Goal: Task Accomplishment & Management: Use online tool/utility

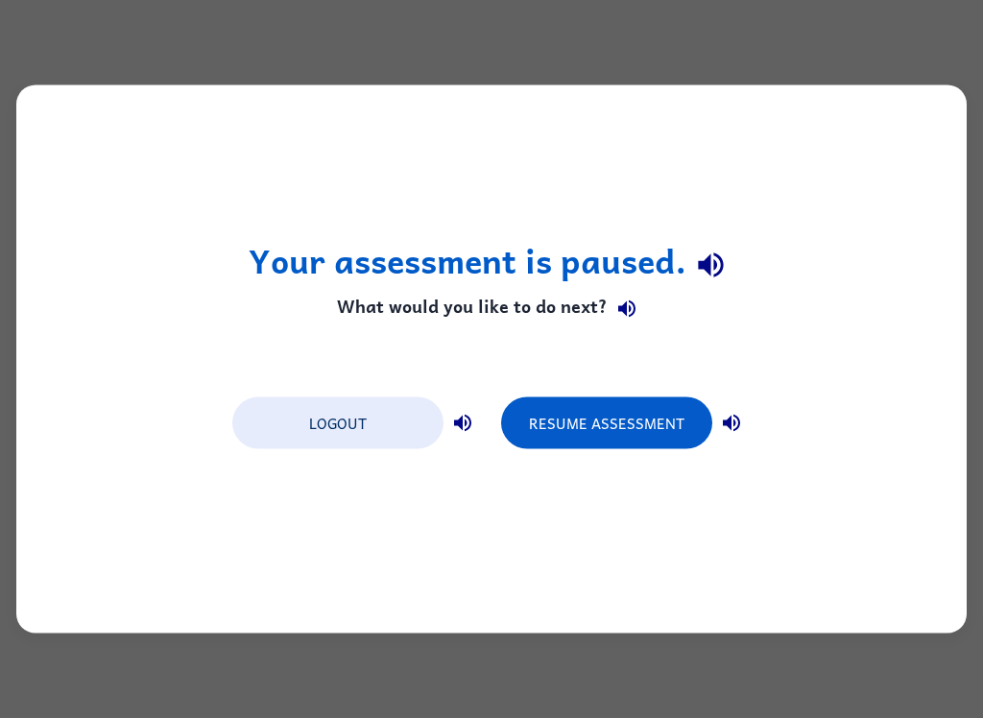
click at [900, 41] on div "Your assessment is paused. What would you like to do next? Logout Resume Assess…" at bounding box center [491, 359] width 983 height 718
click at [900, 40] on div "Your assessment is paused. What would you like to do next? Logout Resume Assess…" at bounding box center [491, 359] width 983 height 718
click at [881, 44] on div "Your assessment is paused. What would you like to do next? Logout Resume Assess…" at bounding box center [491, 359] width 983 height 718
click at [889, 4] on div "Your assessment is paused. What would you like to do next? Logout Resume Assess…" at bounding box center [491, 359] width 983 height 718
click at [978, 12] on div "Your assessment is paused. What would you like to do next? Logout Resume Assess…" at bounding box center [491, 359] width 983 height 718
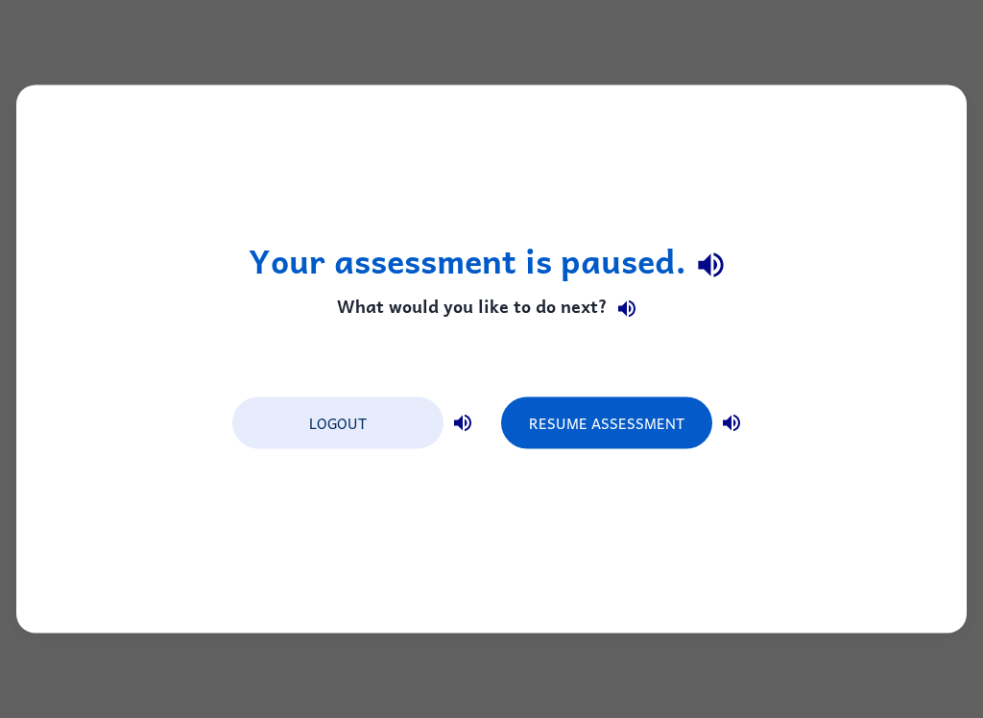
click at [675, 429] on button "Resume Assessment" at bounding box center [606, 424] width 211 height 52
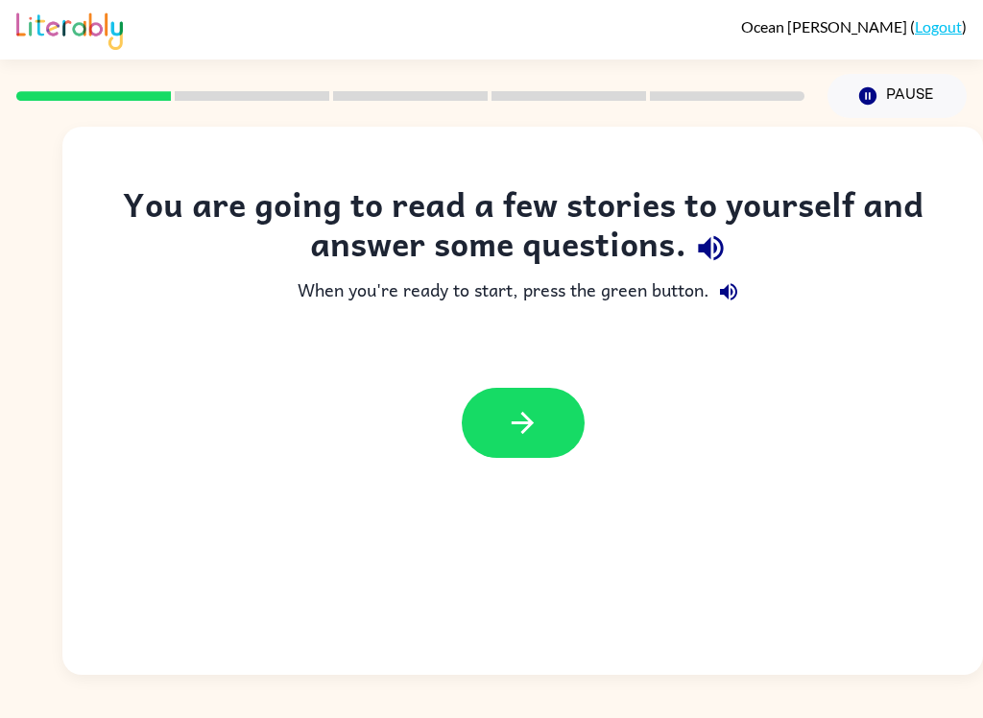
click at [560, 12] on div "Ocean [PERSON_NAME] ( Logout )" at bounding box center [491, 30] width 951 height 60
click at [538, 57] on div "Ocean [PERSON_NAME] ( Logout )" at bounding box center [491, 30] width 951 height 60
click at [537, 421] on icon "button" at bounding box center [523, 423] width 34 height 34
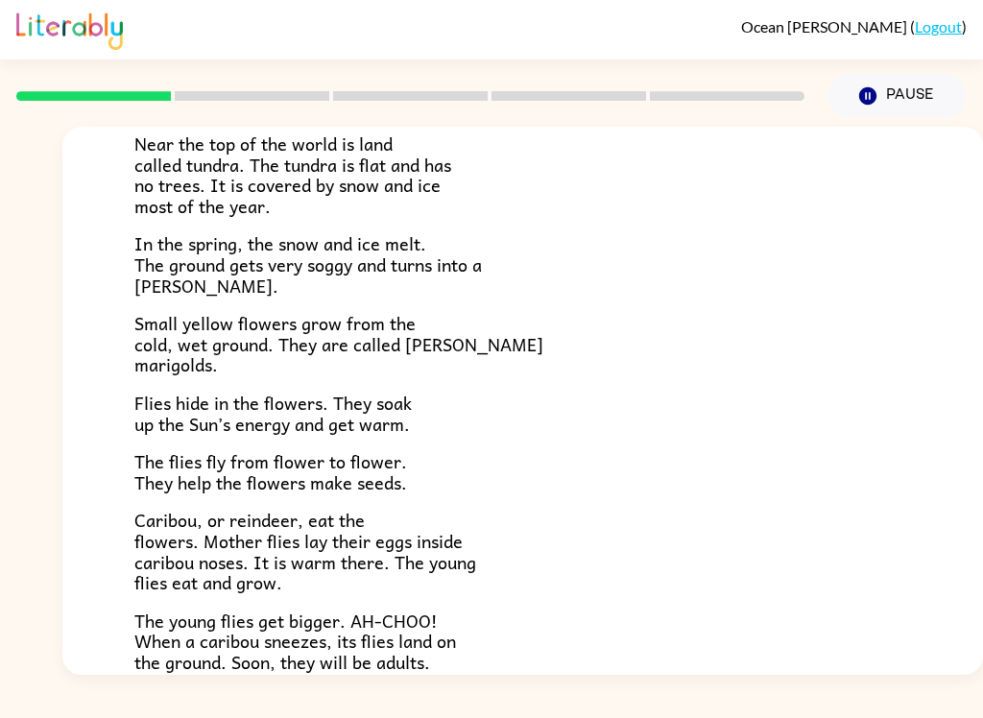
scroll to position [158, 0]
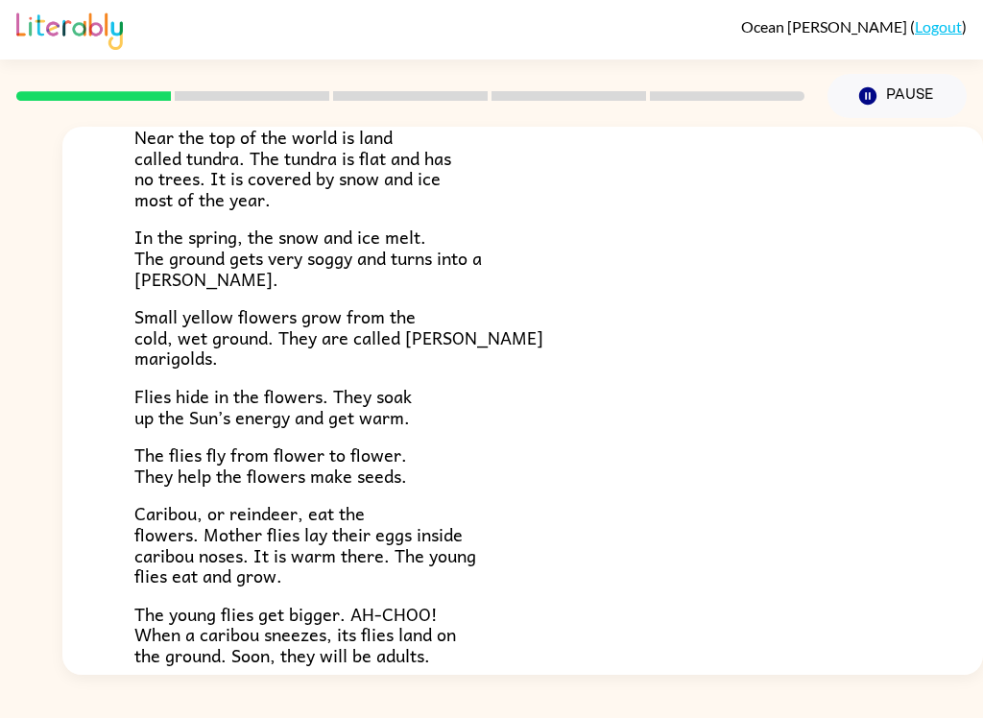
click at [232, 56] on div "Ocean [PERSON_NAME] ( Logout )" at bounding box center [491, 30] width 951 height 60
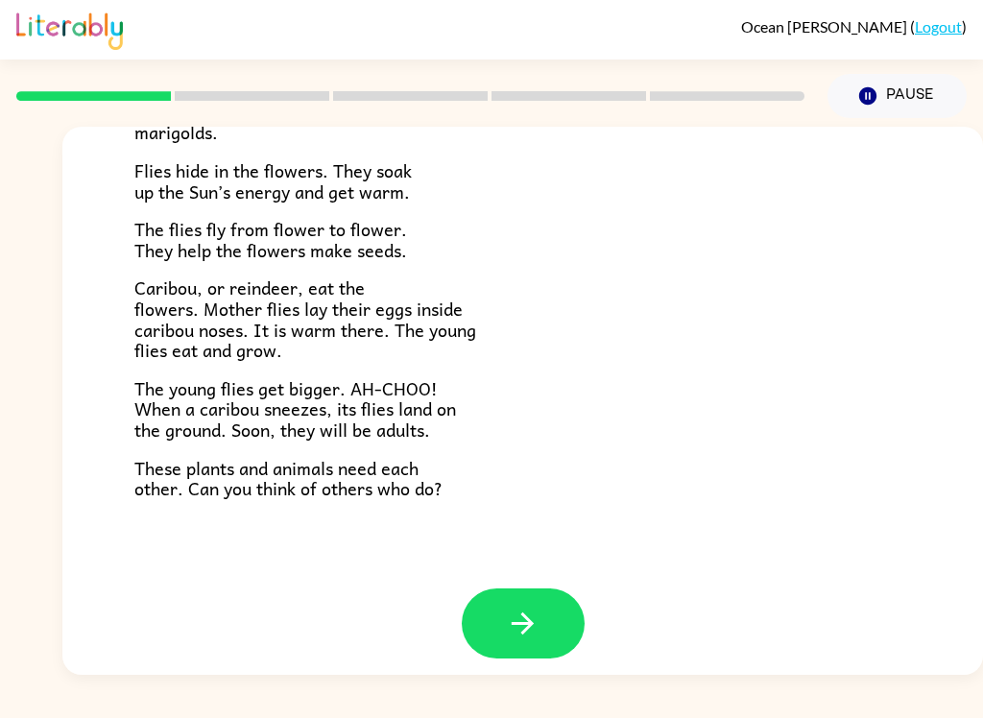
scroll to position [381, 0]
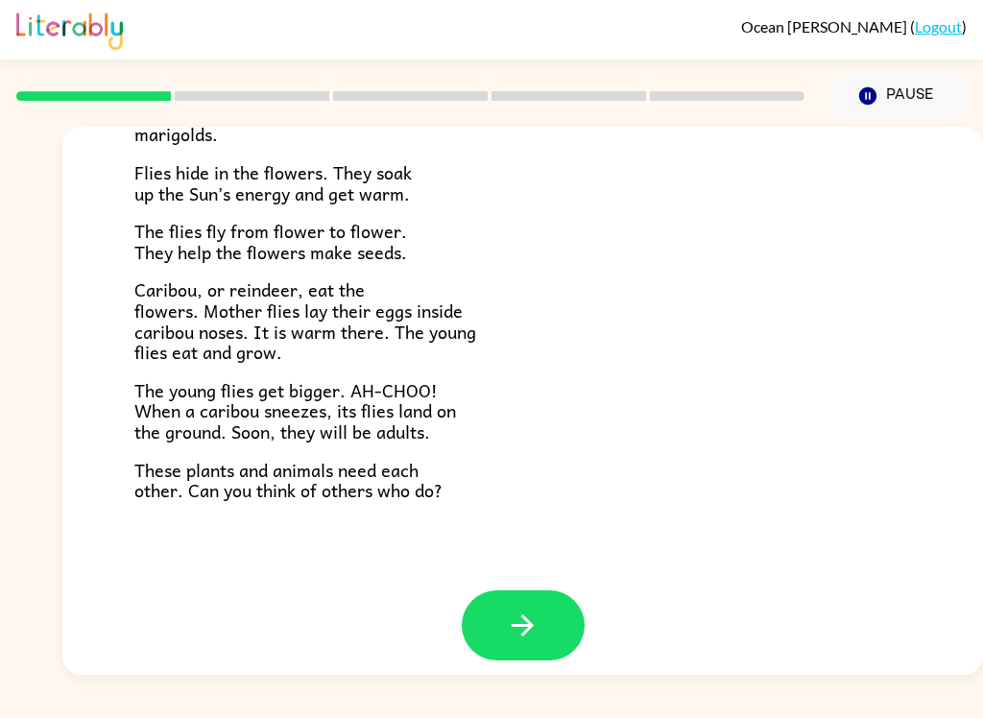
click at [519, 591] on button "button" at bounding box center [523, 626] width 123 height 70
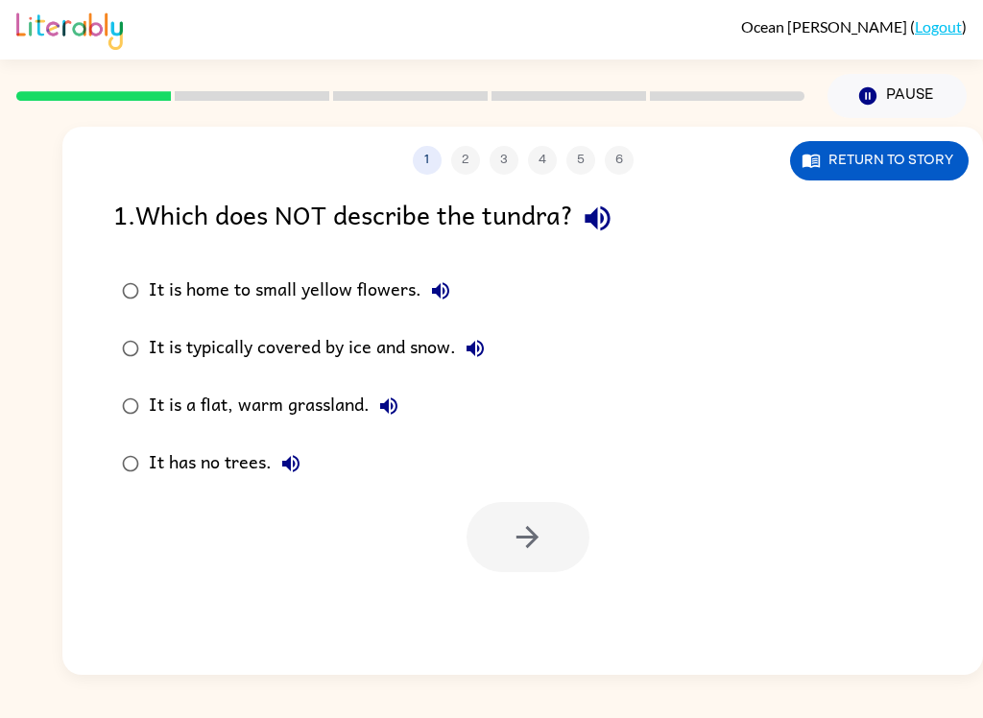
scroll to position [0, 0]
click at [109, 405] on label "It is a flat, warm grassland." at bounding box center [303, 406] width 401 height 58
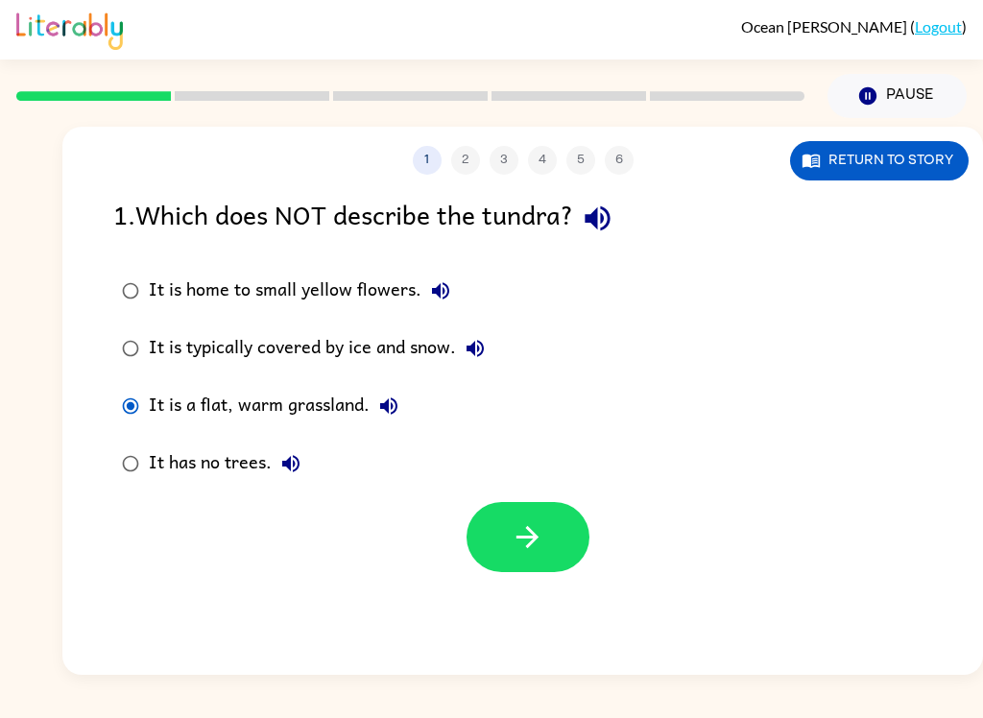
click at [524, 532] on icon "button" at bounding box center [528, 538] width 34 height 34
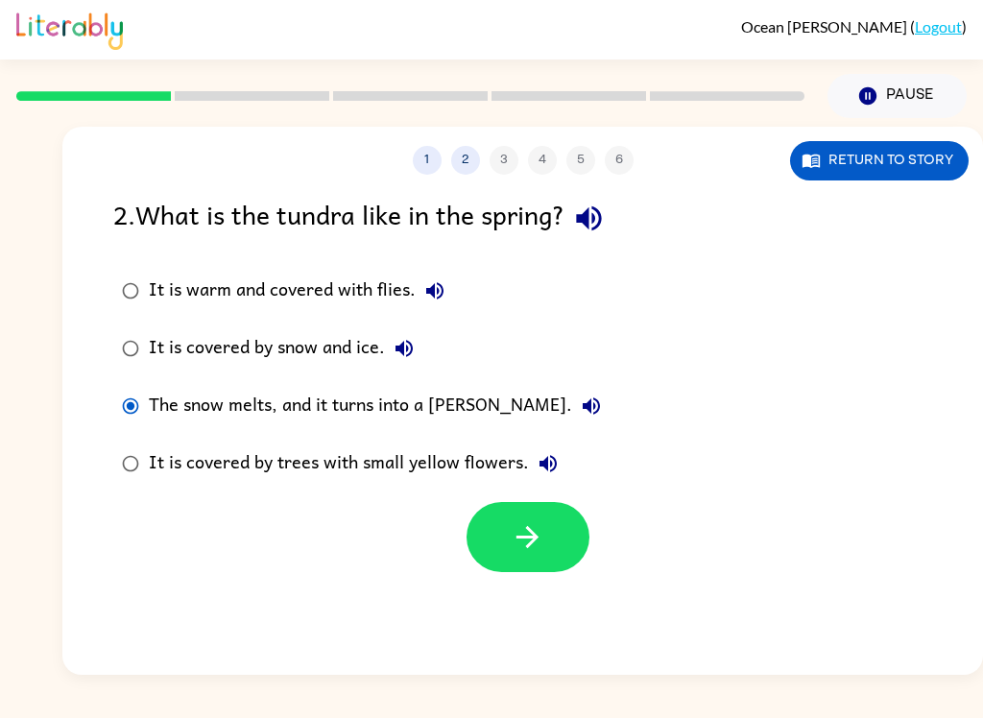
click at [549, 528] on button "button" at bounding box center [528, 537] width 123 height 70
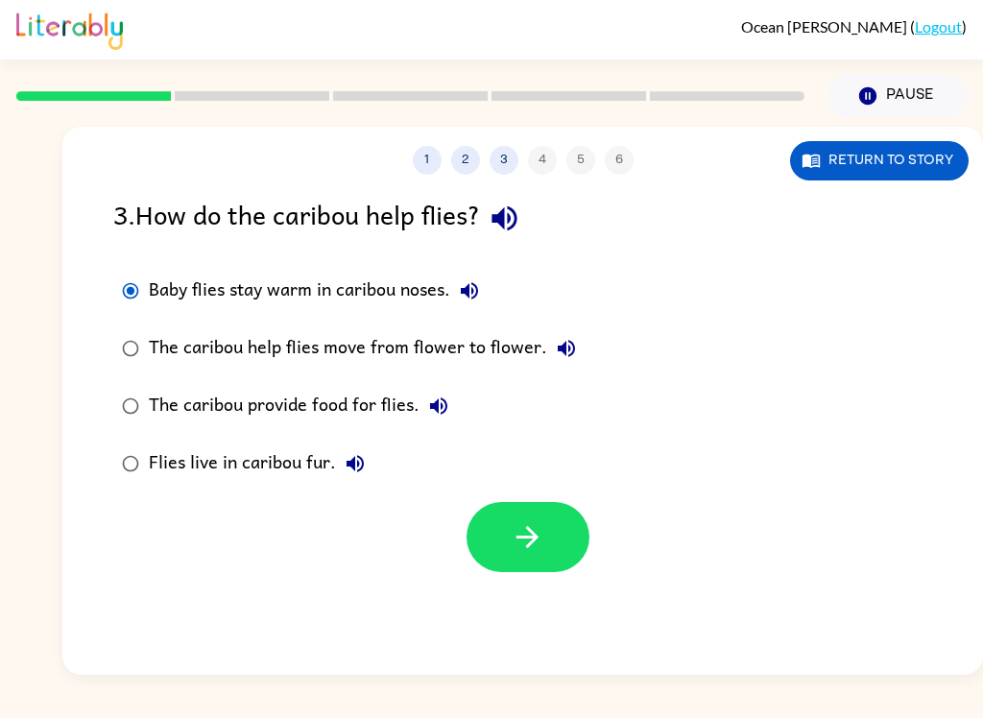
click at [507, 527] on button "button" at bounding box center [528, 537] width 123 height 70
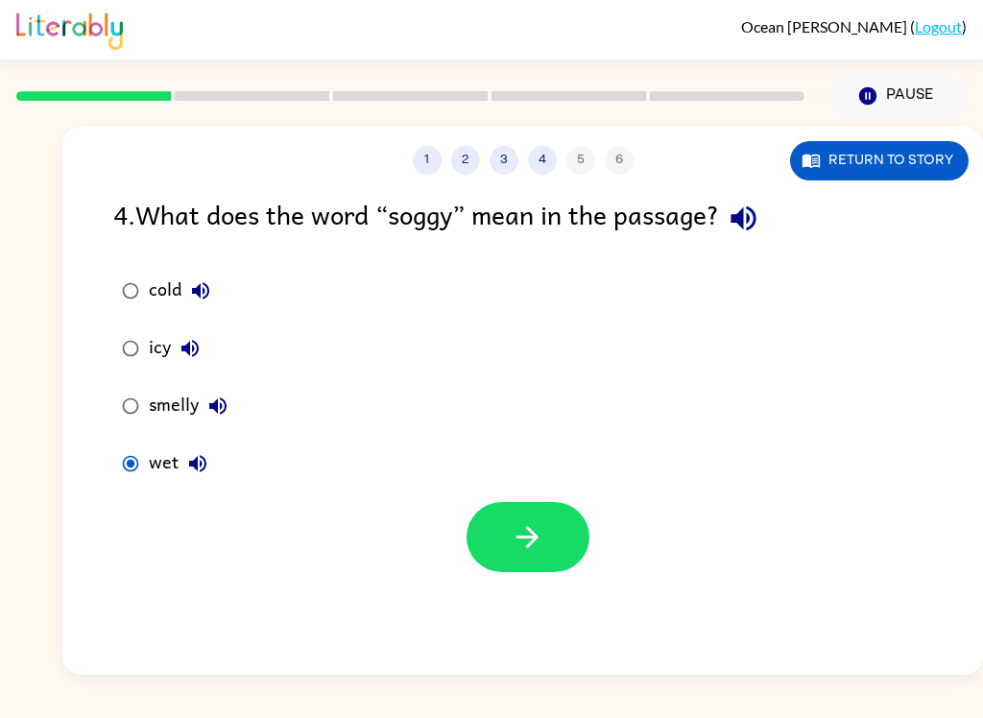
click at [507, 530] on button "button" at bounding box center [528, 537] width 123 height 70
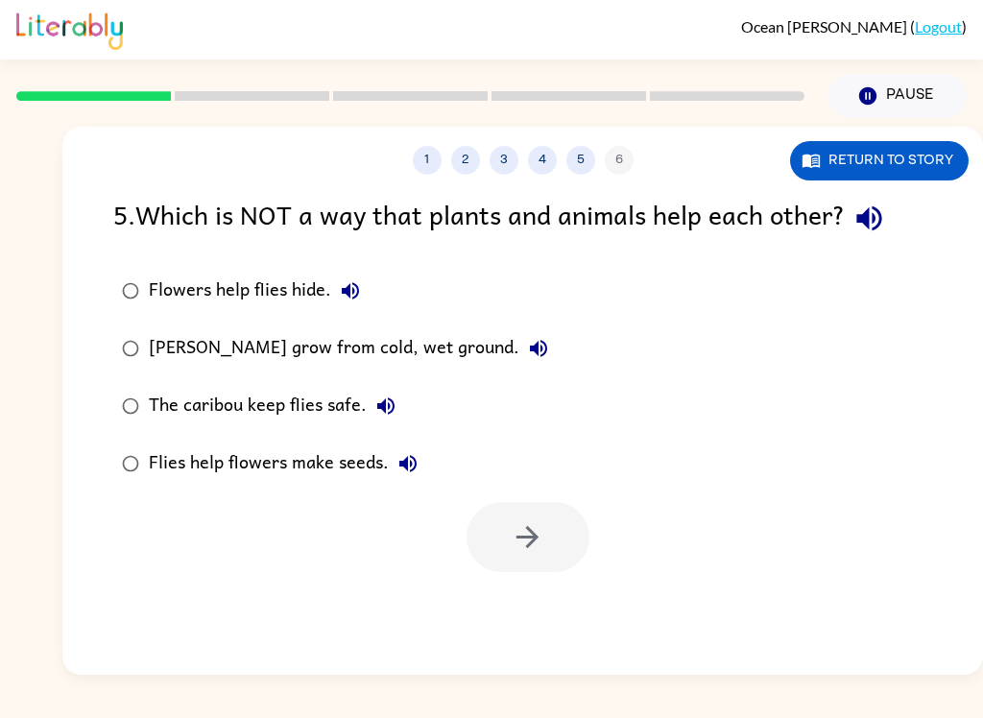
click at [103, 354] on label "[PERSON_NAME] grow from cold, wet ground." at bounding box center [335, 349] width 465 height 58
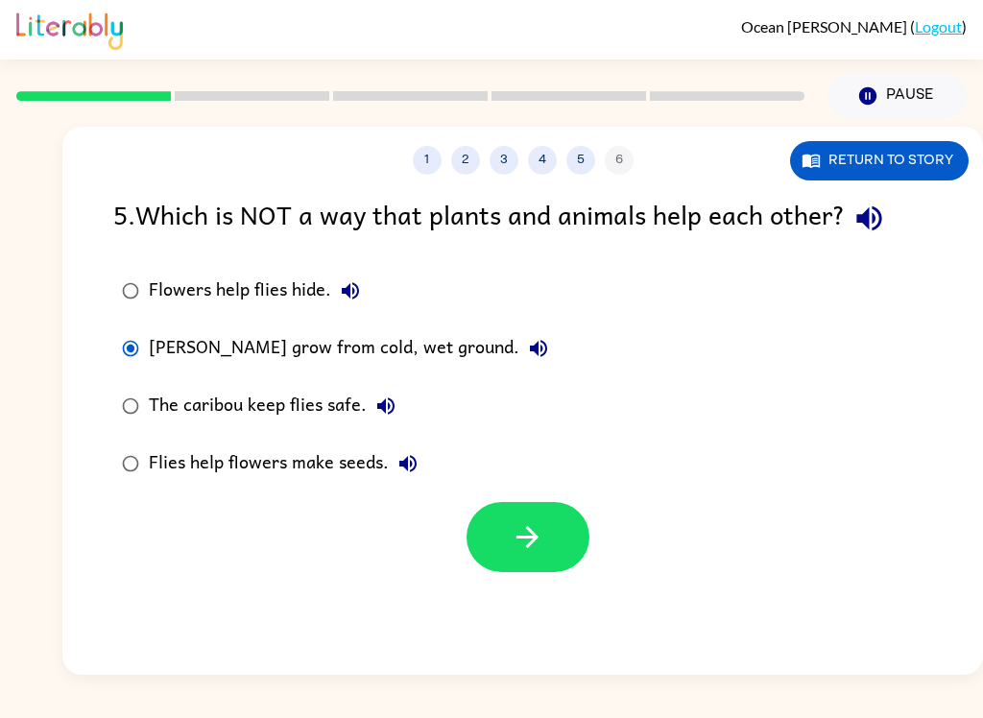
click at [518, 541] on icon "button" at bounding box center [528, 538] width 34 height 34
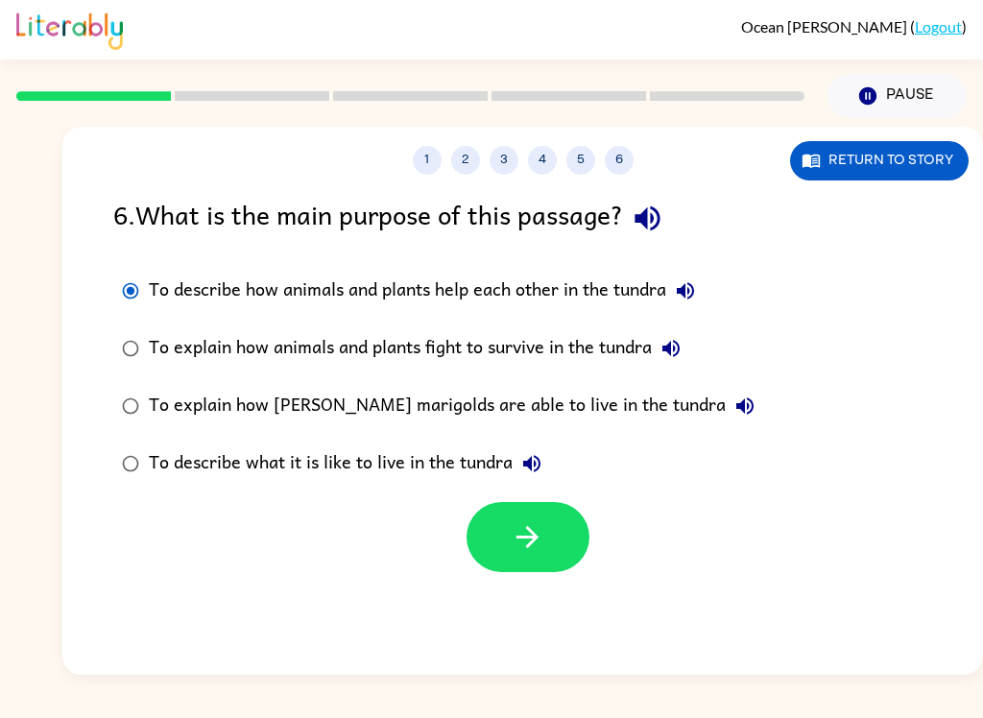
click at [529, 530] on icon "button" at bounding box center [528, 537] width 22 height 22
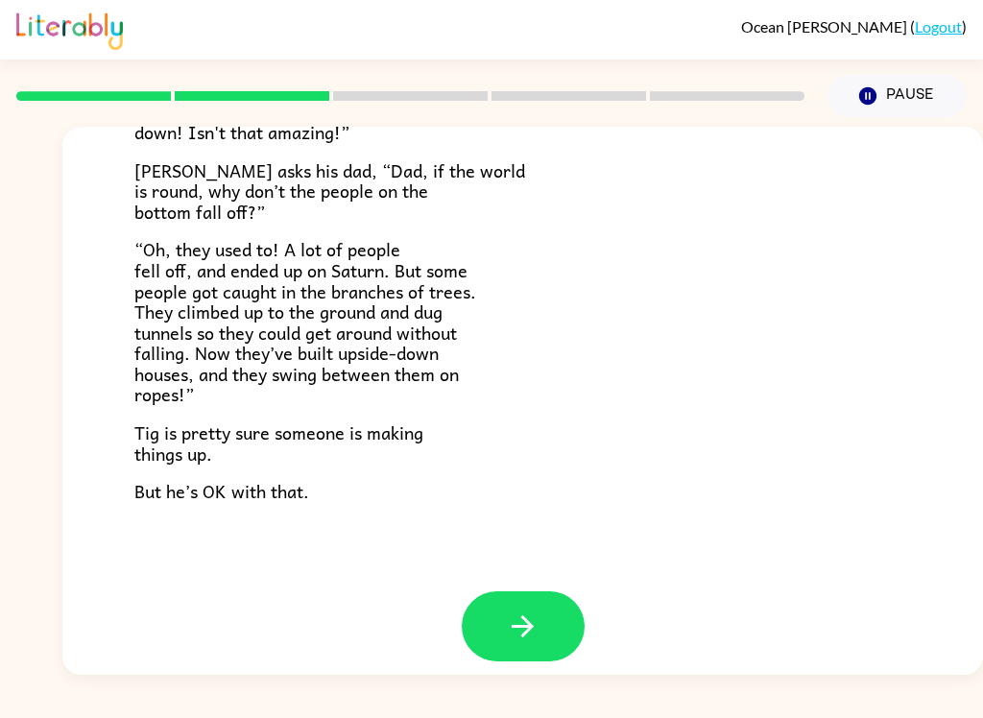
scroll to position [540, 0]
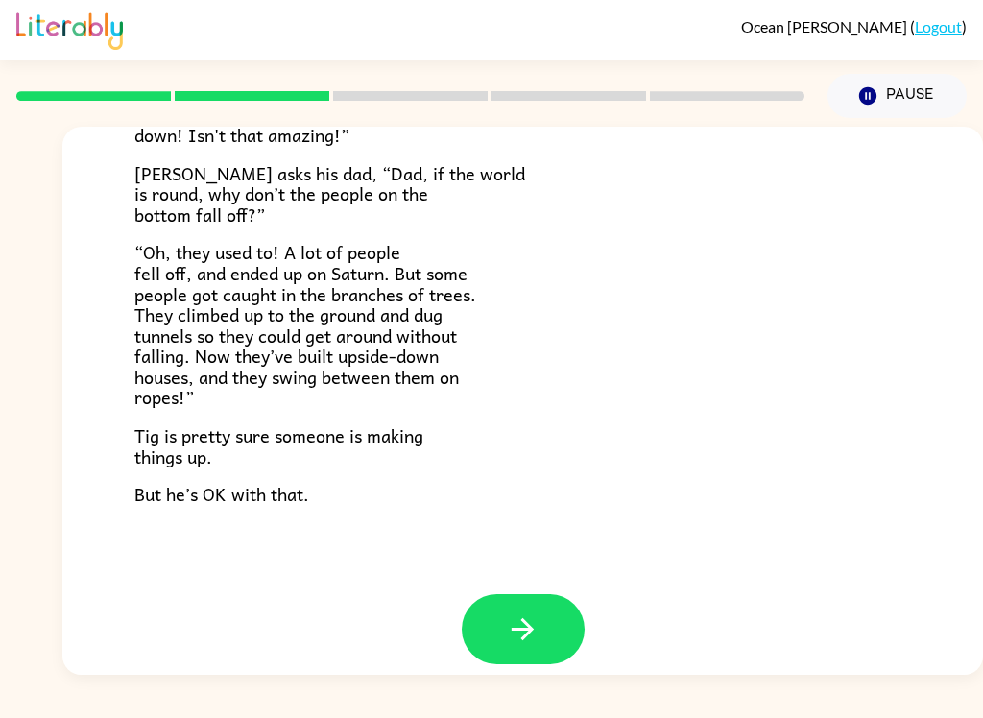
click at [541, 611] on button "button" at bounding box center [523, 630] width 123 height 70
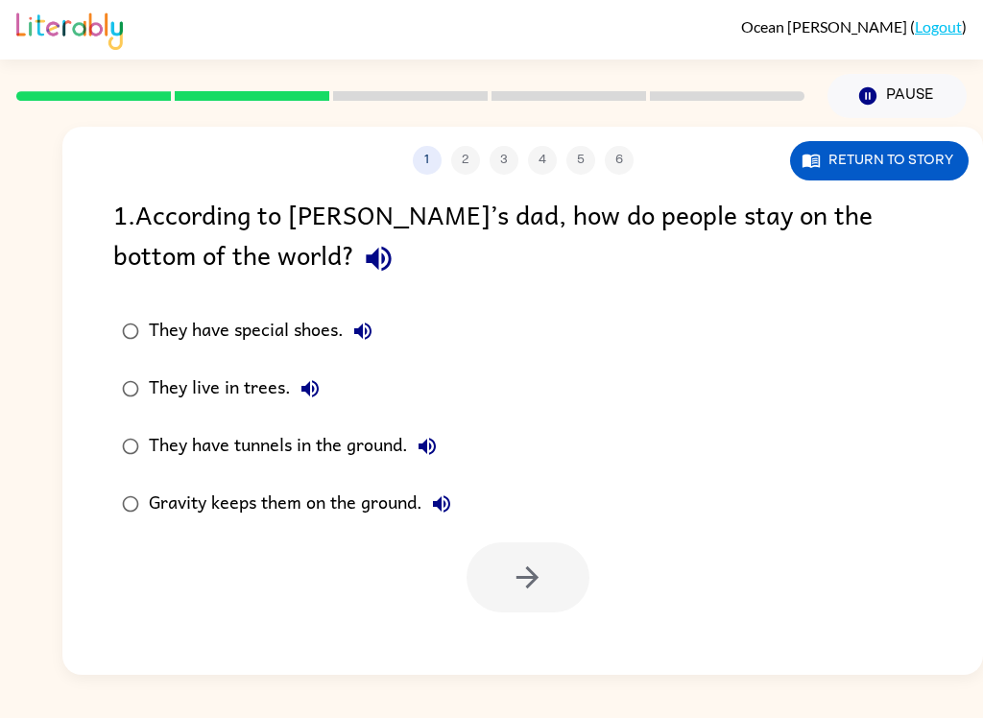
scroll to position [0, 0]
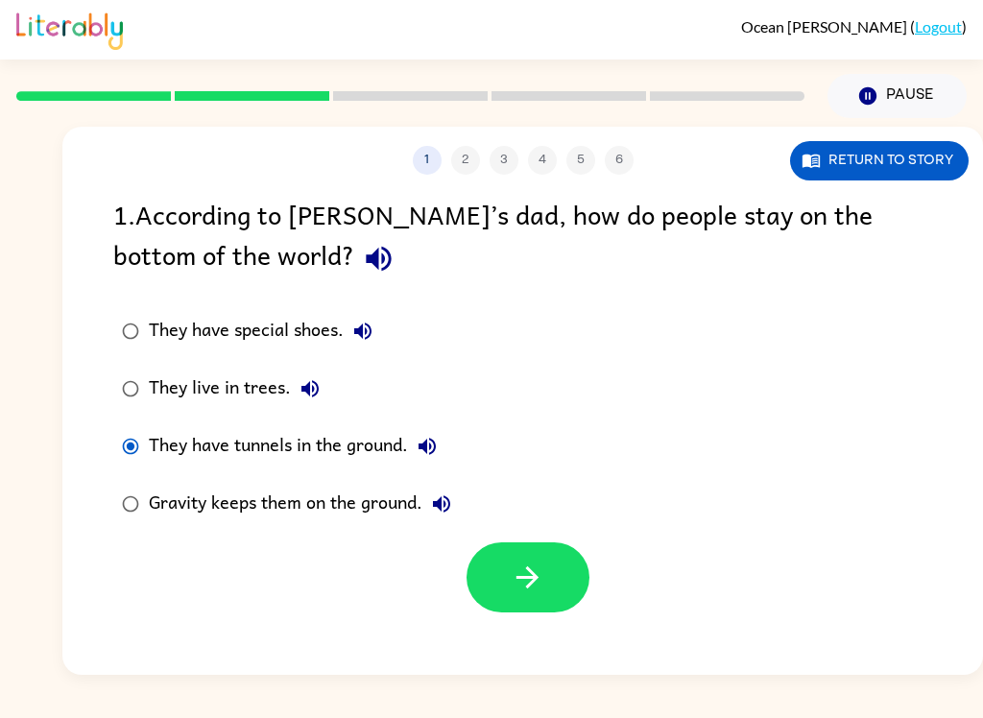
click at [543, 570] on icon "button" at bounding box center [528, 578] width 34 height 34
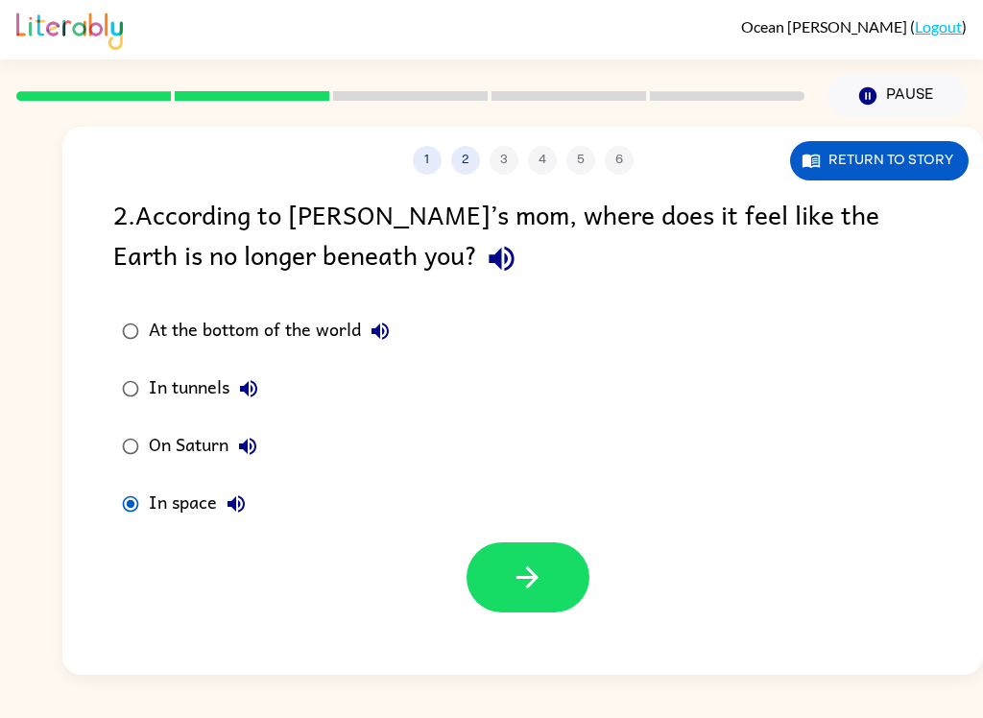
click at [546, 579] on button "button" at bounding box center [528, 578] width 123 height 70
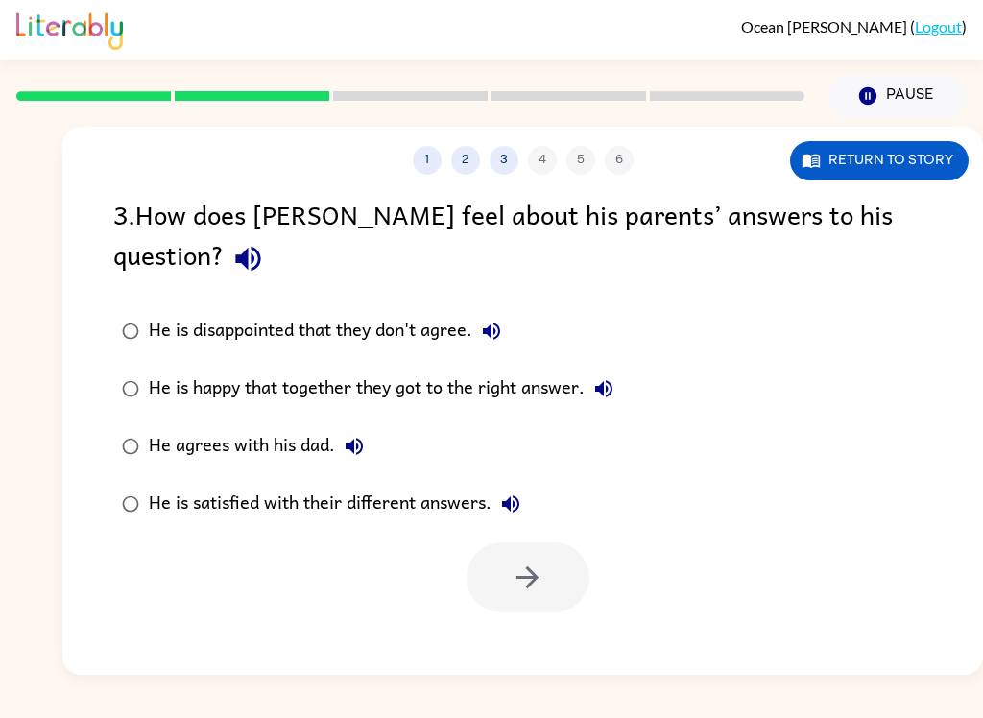
click at [536, 543] on div at bounding box center [528, 578] width 123 height 70
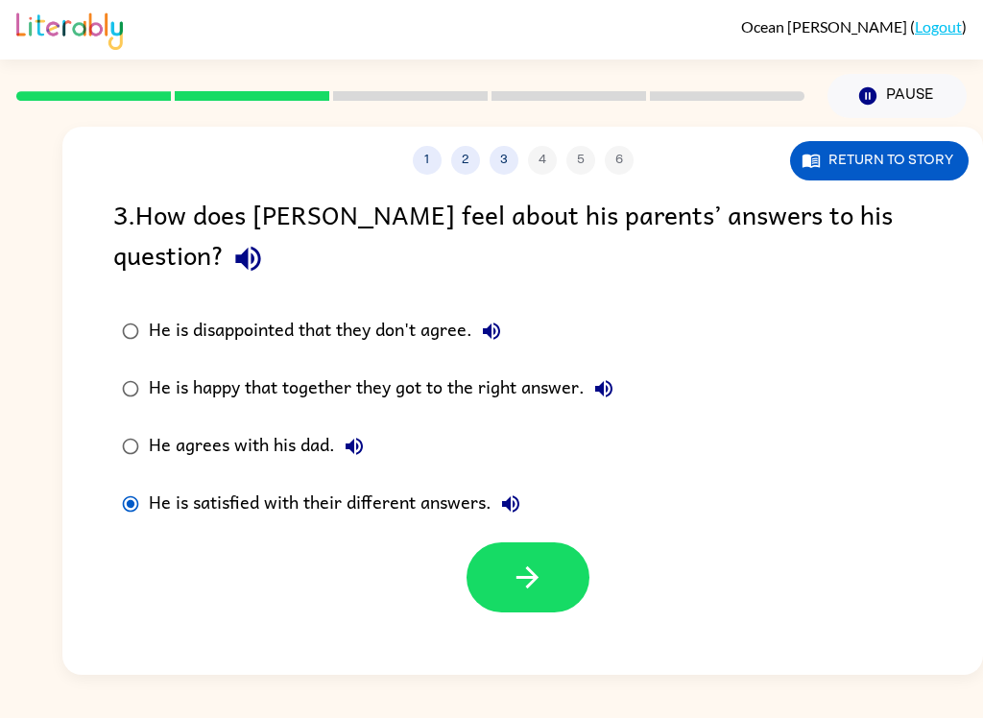
click at [540, 561] on icon "button" at bounding box center [528, 578] width 34 height 34
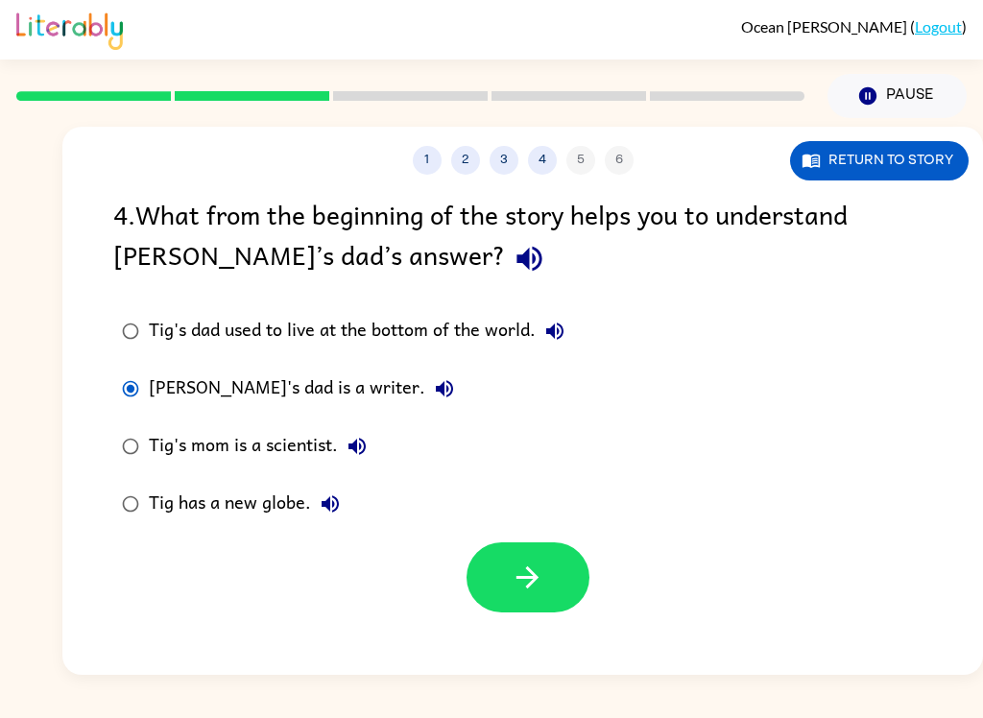
click at [505, 591] on button "button" at bounding box center [528, 578] width 123 height 70
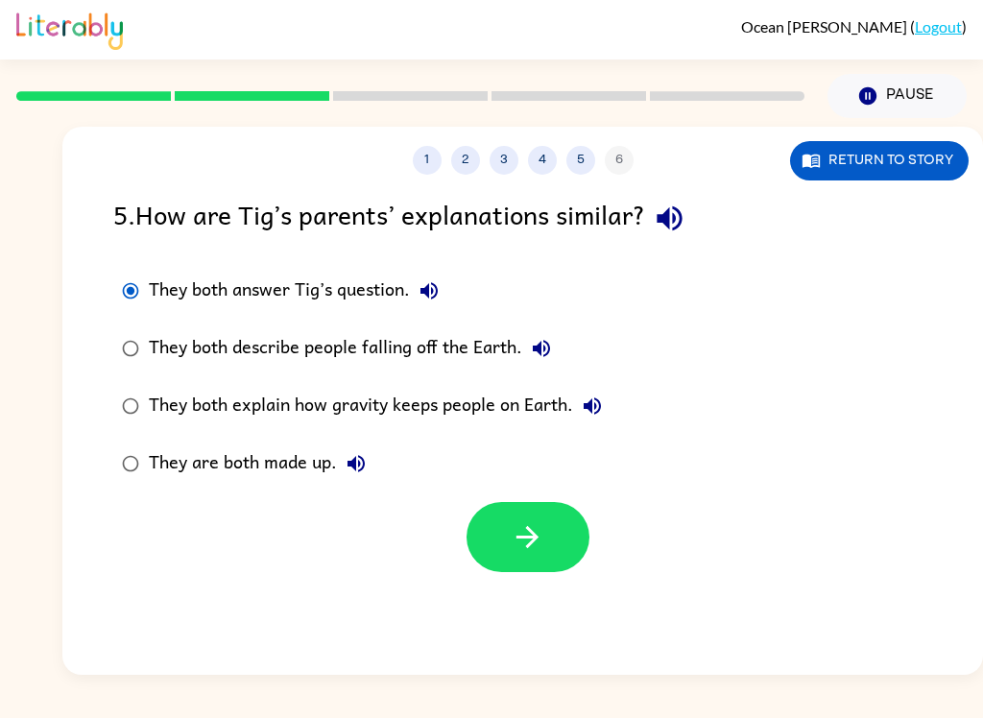
click at [529, 547] on icon "button" at bounding box center [528, 537] width 22 height 22
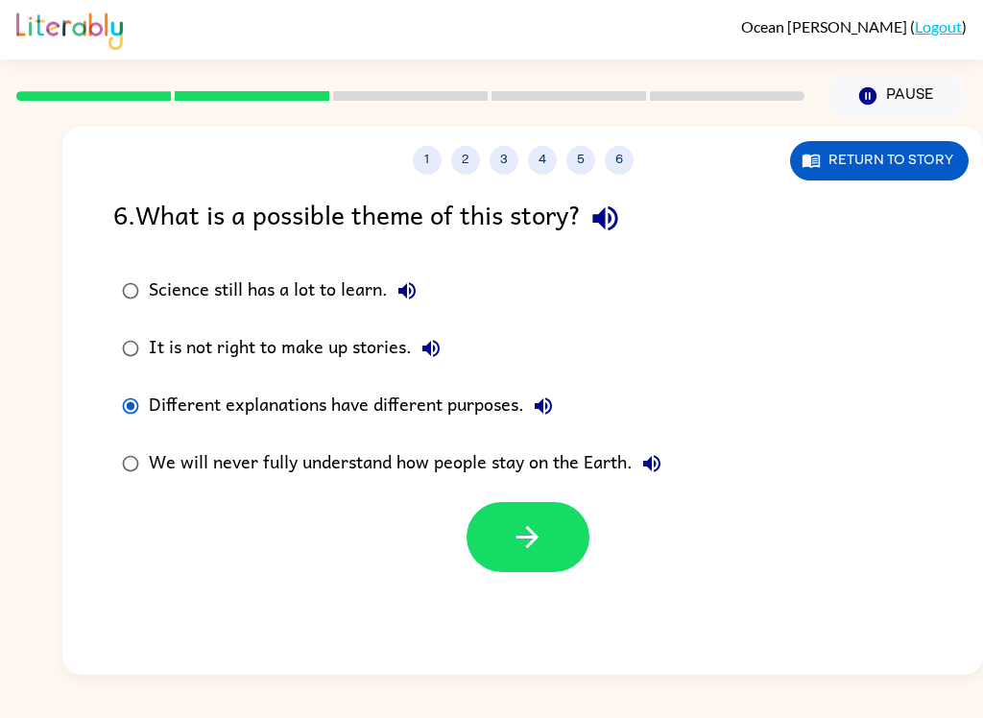
click at [514, 572] on button "button" at bounding box center [528, 537] width 123 height 70
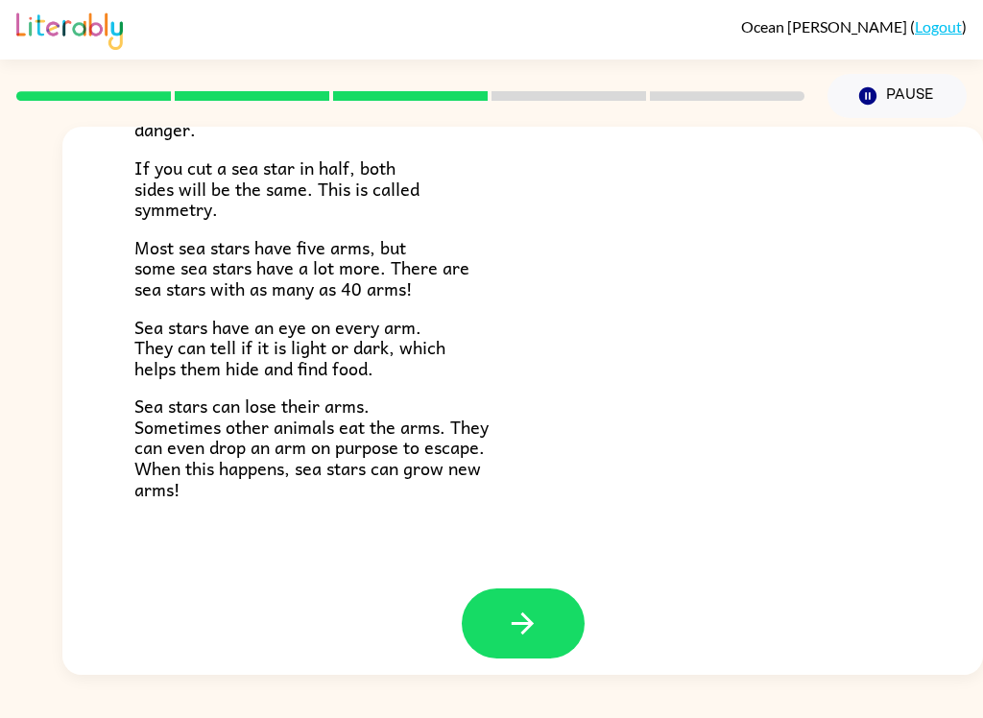
scroll to position [537, 0]
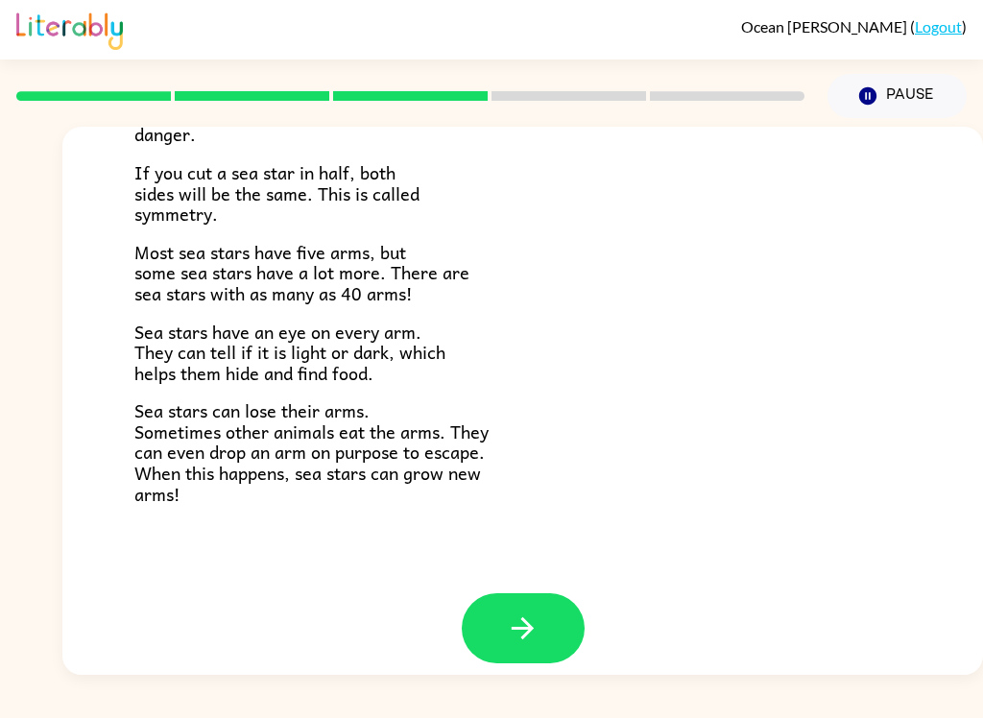
click at [559, 609] on button "button" at bounding box center [523, 629] width 123 height 70
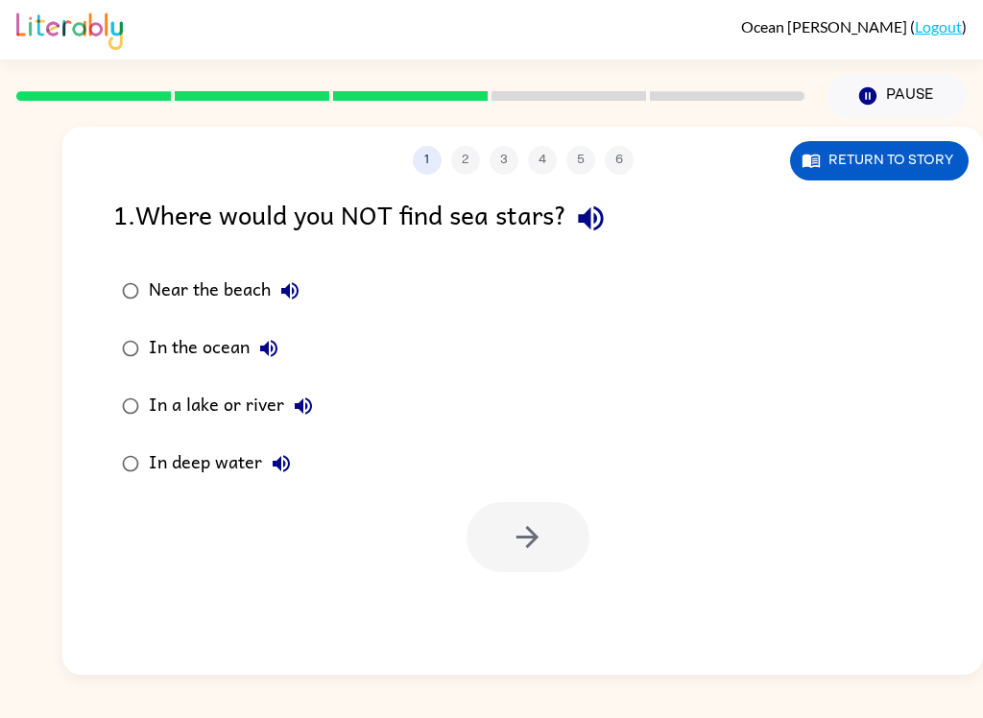
scroll to position [0, 0]
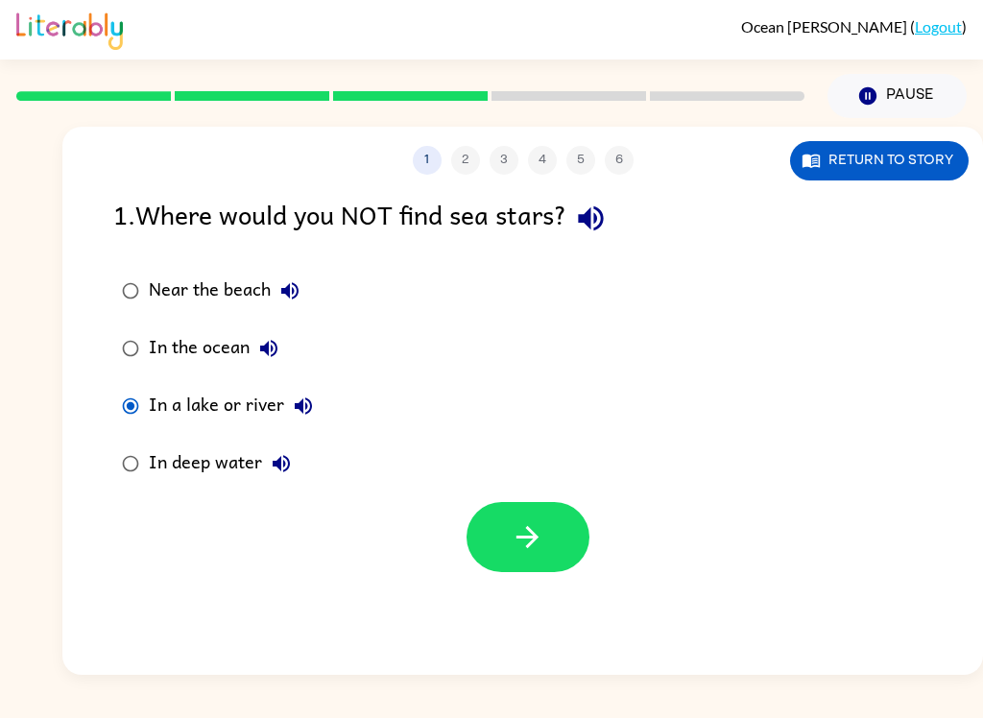
click at [518, 556] on button "button" at bounding box center [528, 537] width 123 height 70
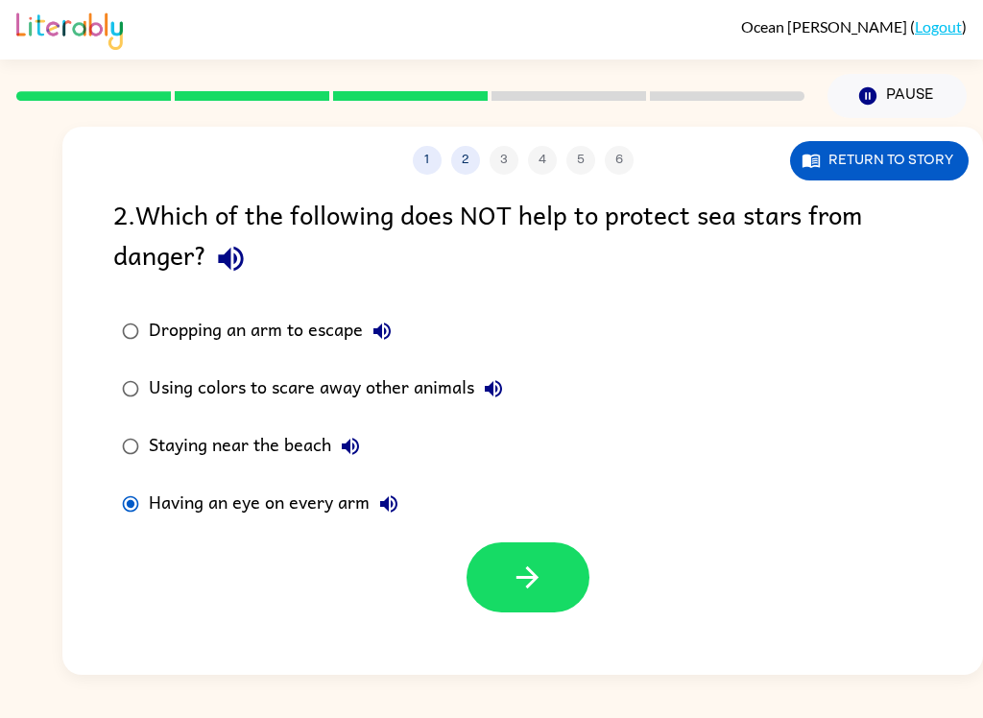
click at [502, 580] on button "button" at bounding box center [528, 578] width 123 height 70
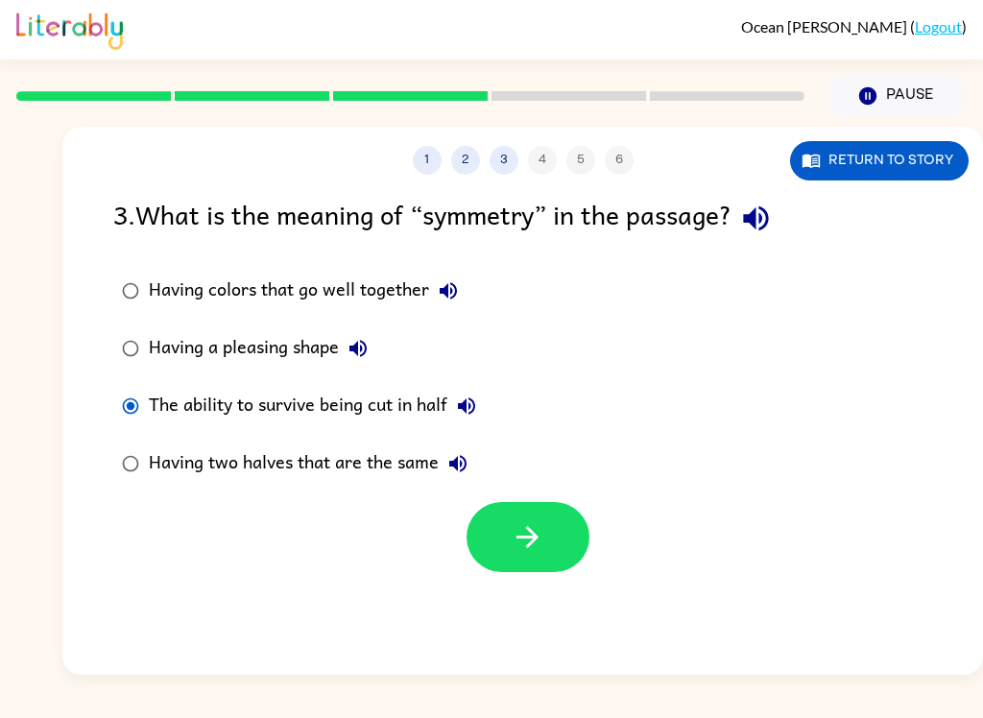
click at [546, 539] on button "button" at bounding box center [528, 537] width 123 height 70
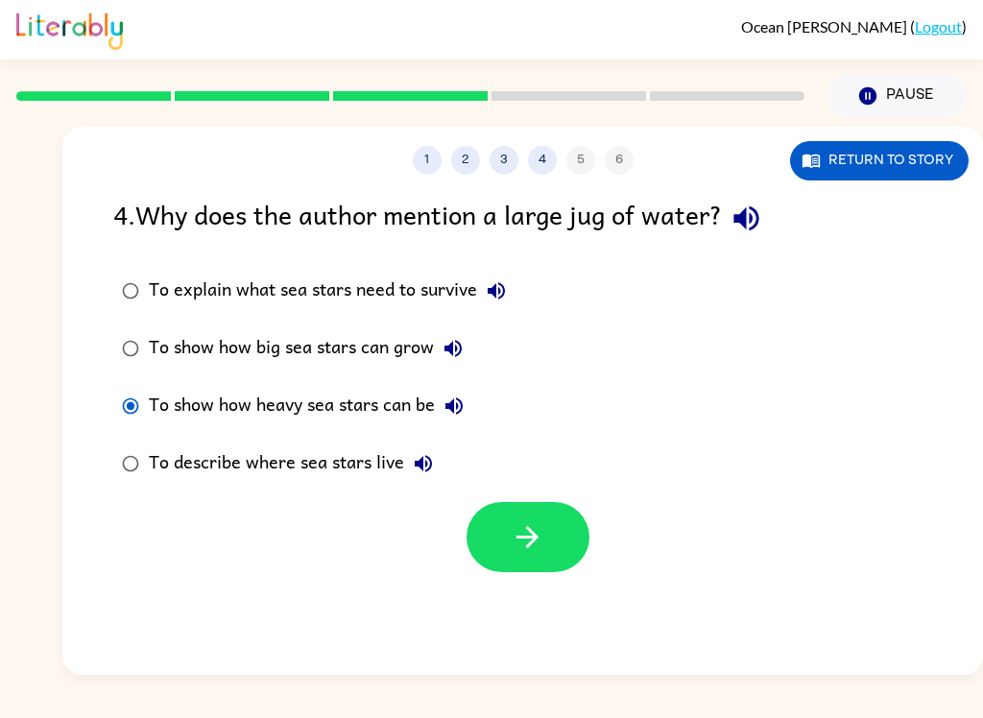
click at [525, 537] on icon "button" at bounding box center [528, 538] width 34 height 34
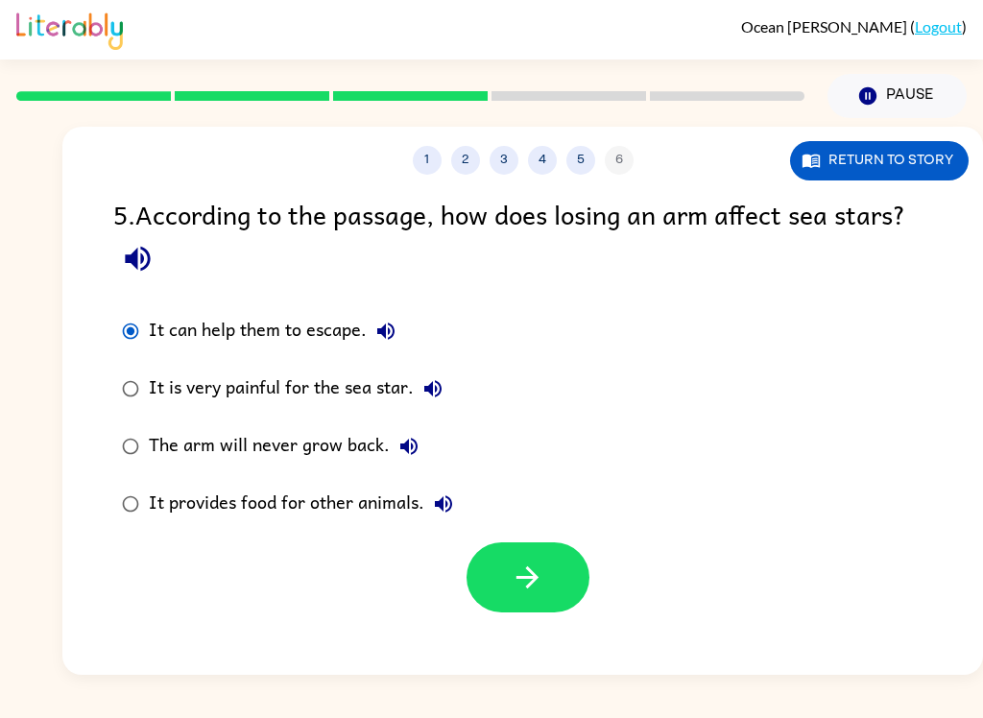
click at [543, 584] on icon "button" at bounding box center [528, 578] width 34 height 34
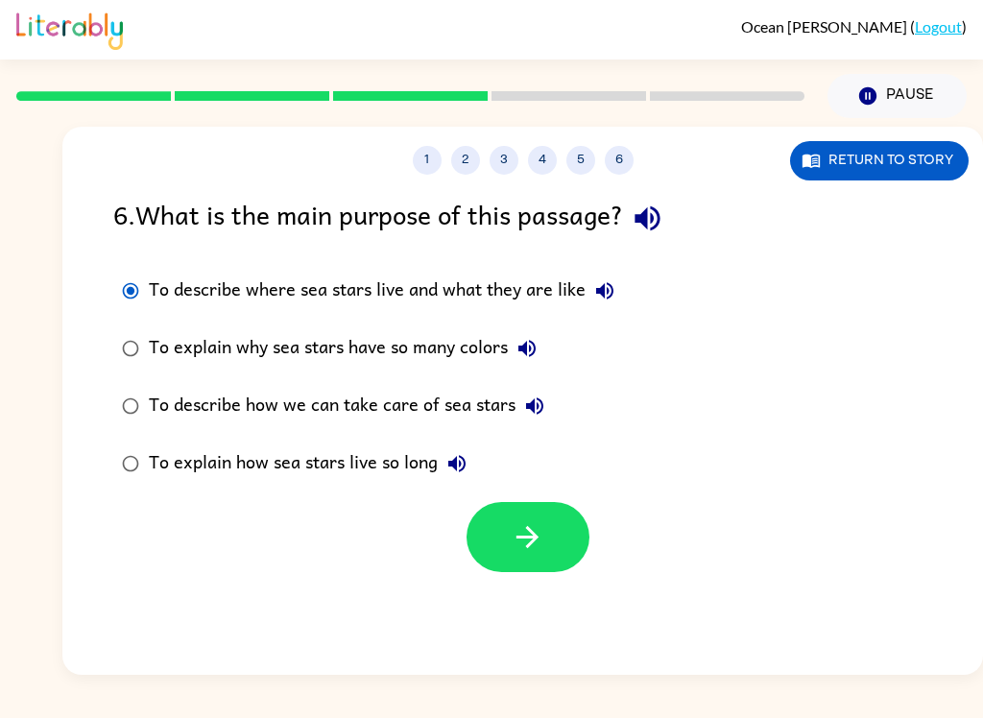
click at [518, 541] on icon "button" at bounding box center [528, 538] width 34 height 34
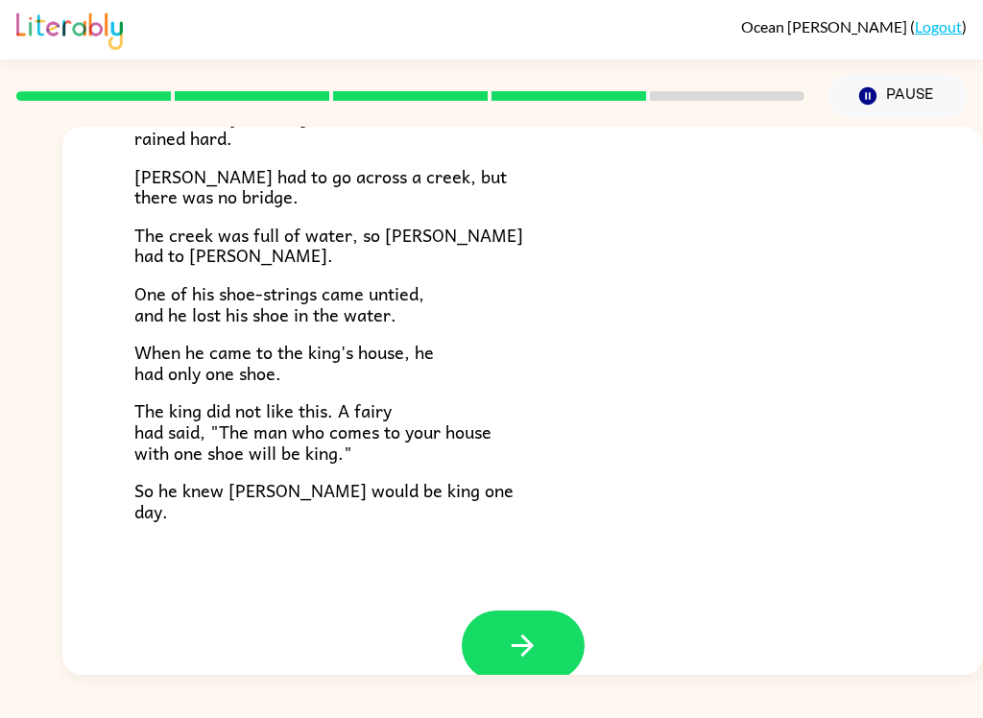
scroll to position [297, 0]
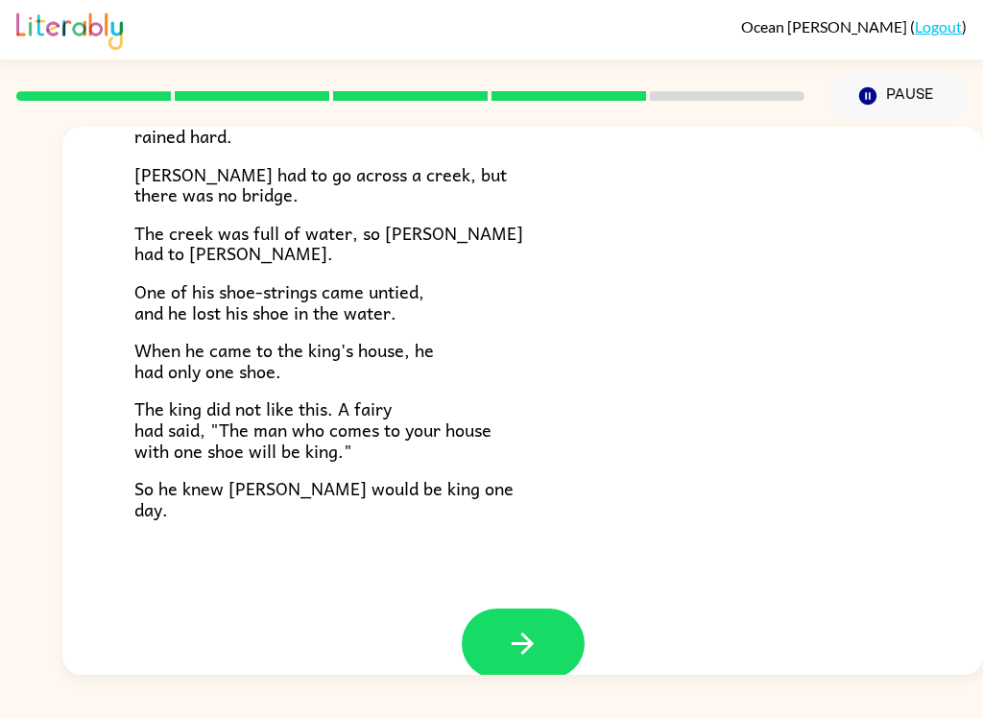
click at [500, 667] on button "button" at bounding box center [523, 644] width 123 height 70
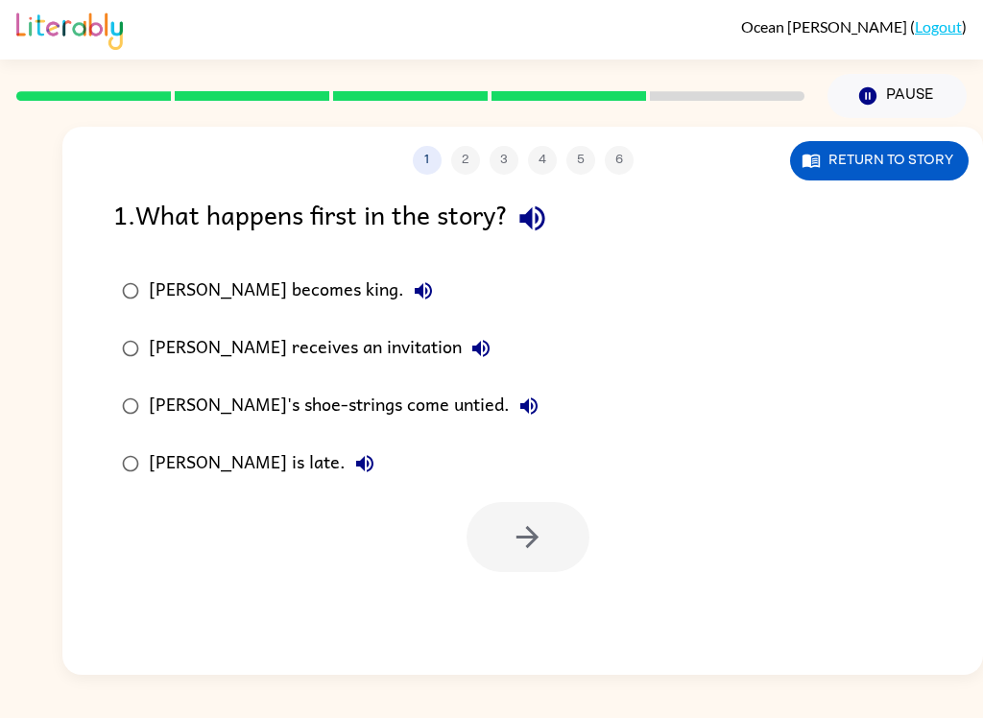
scroll to position [0, 0]
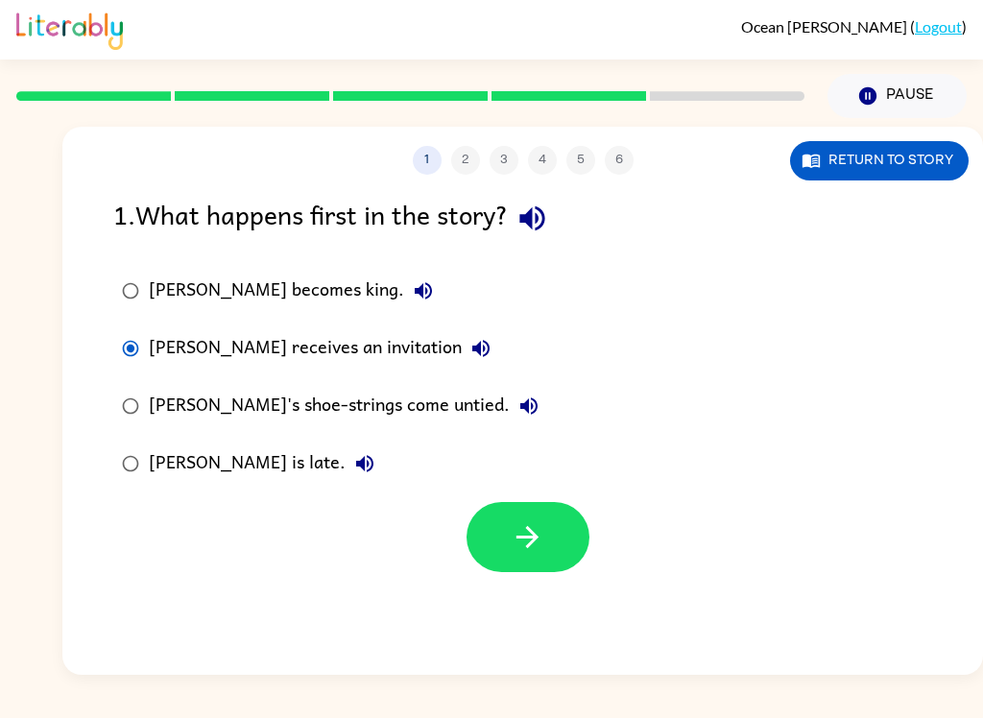
click at [544, 546] on icon "button" at bounding box center [528, 538] width 34 height 34
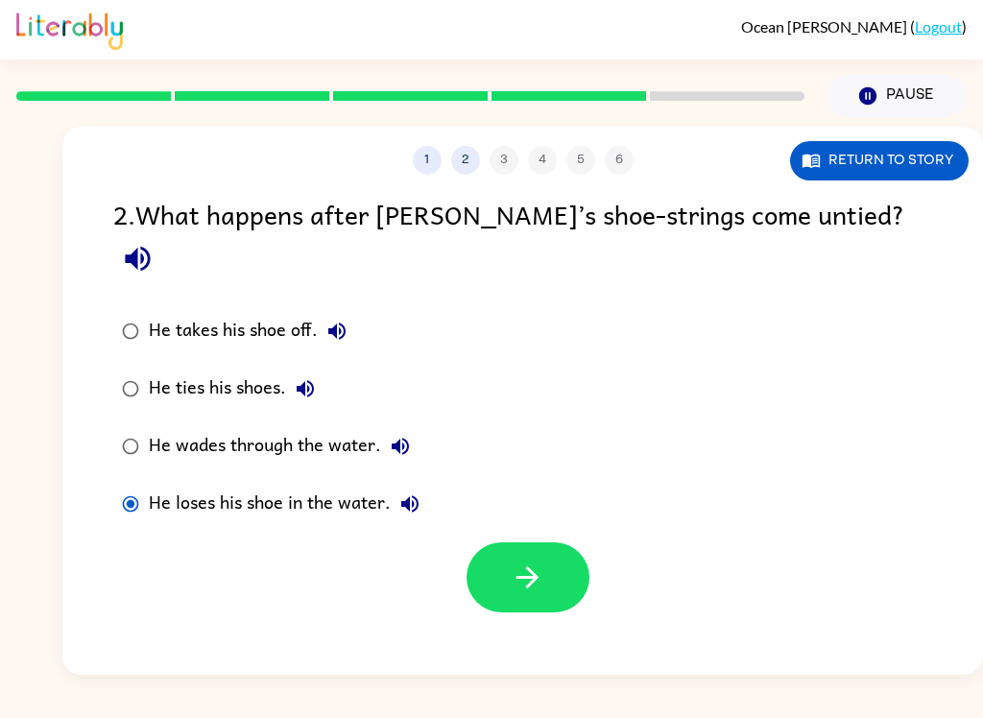
click at [517, 572] on button "button" at bounding box center [528, 578] width 123 height 70
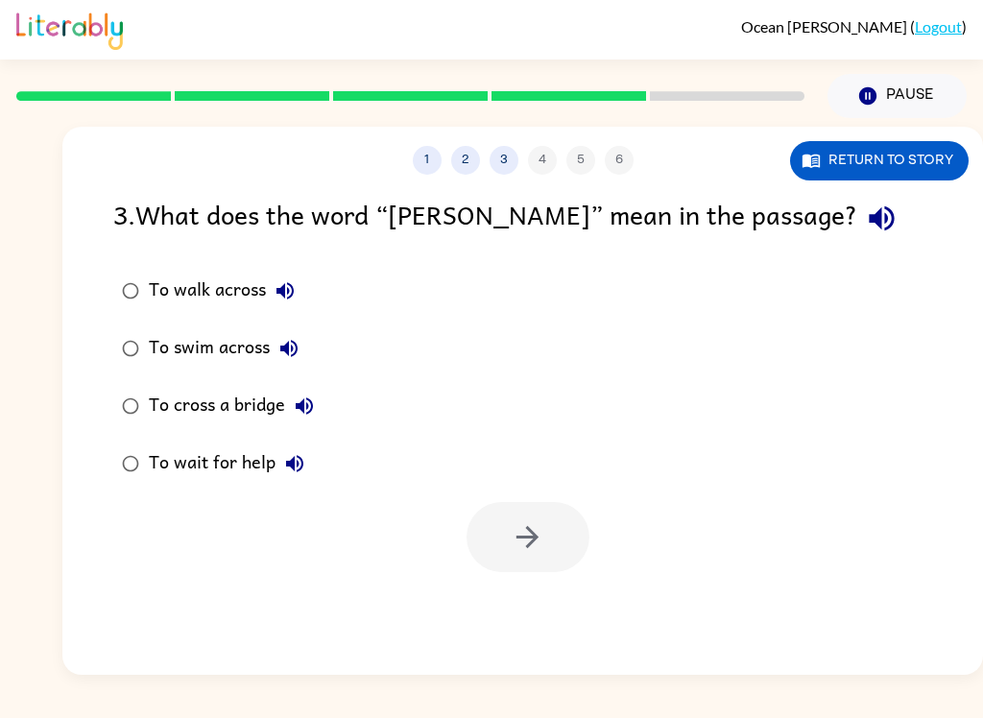
click at [122, 376] on label "To swim across" at bounding box center [218, 349] width 231 height 58
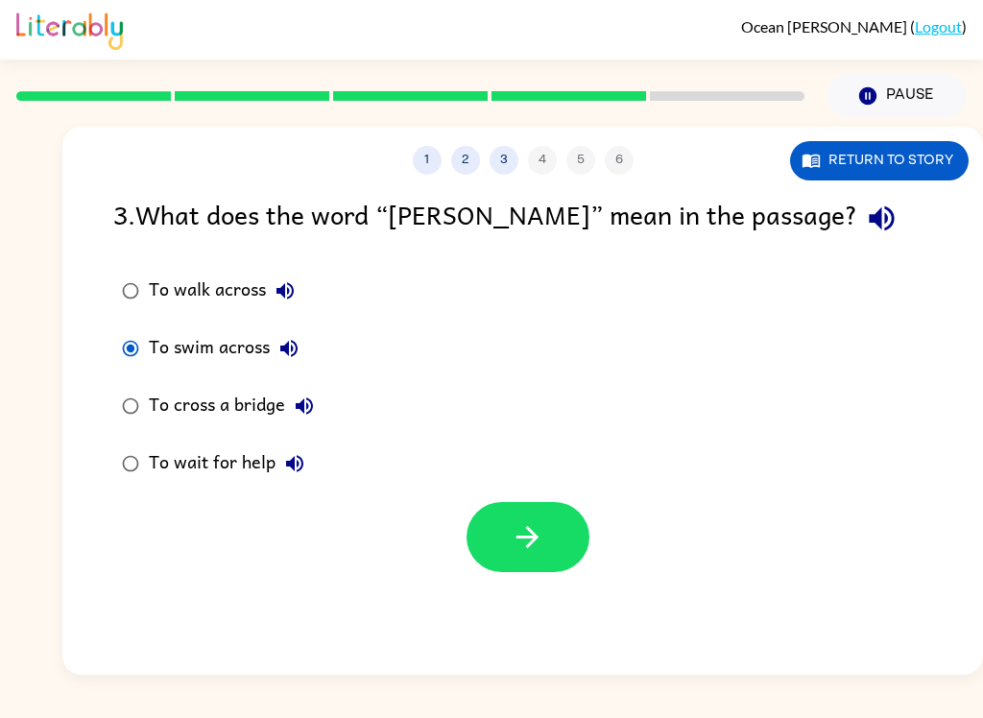
click at [552, 537] on button "button" at bounding box center [528, 537] width 123 height 70
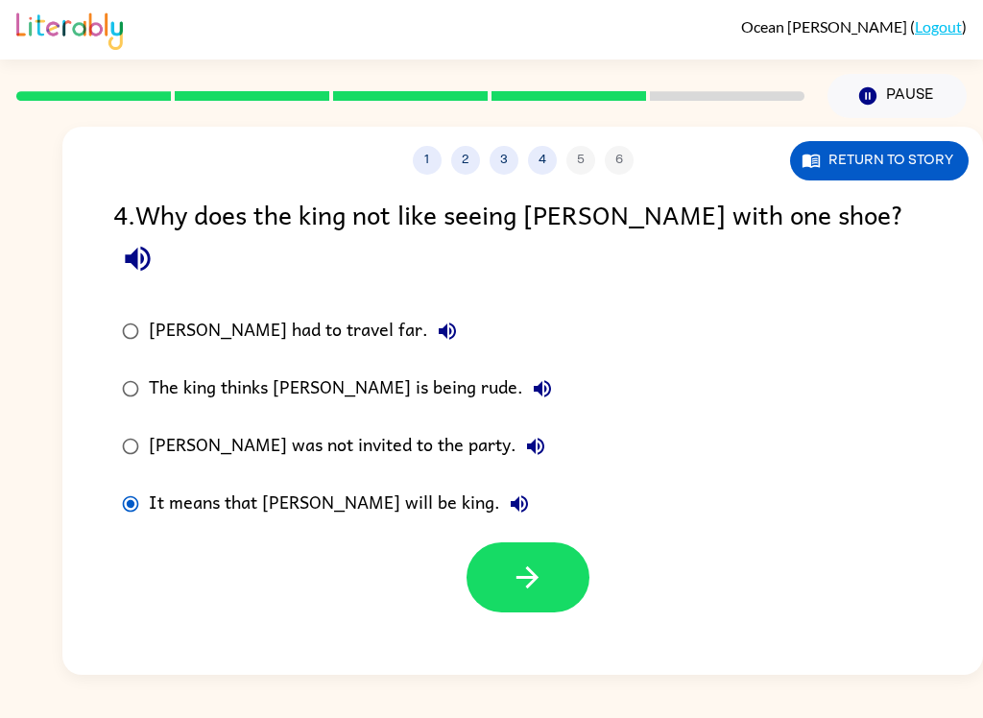
click at [557, 553] on button "button" at bounding box center [528, 578] width 123 height 70
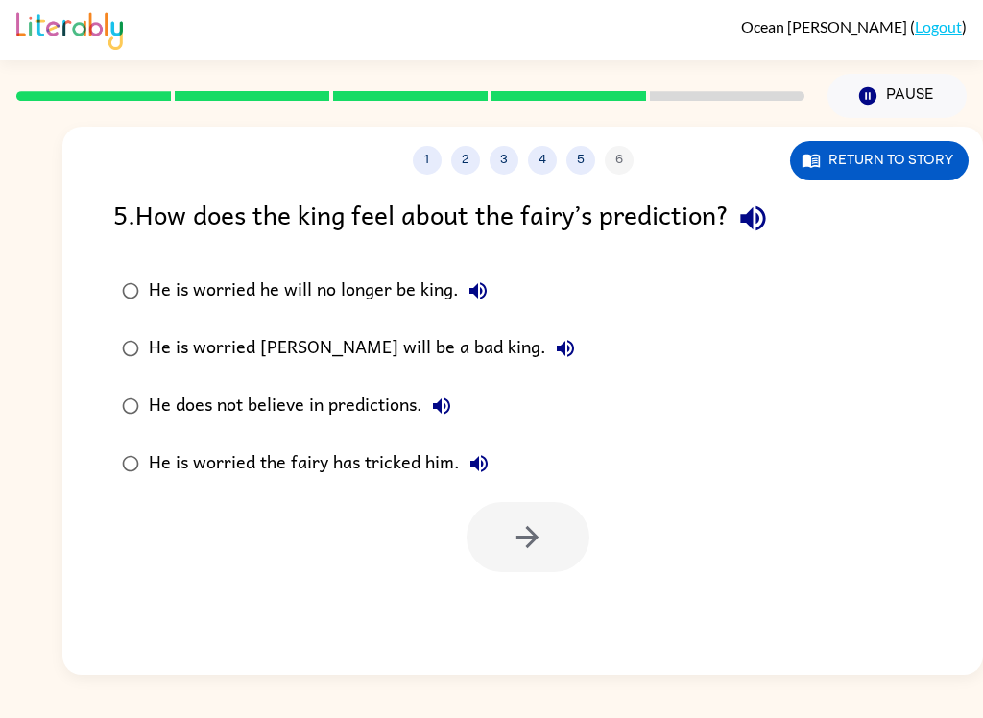
click at [128, 263] on label "He is worried he will no longer be king." at bounding box center [349, 291] width 492 height 58
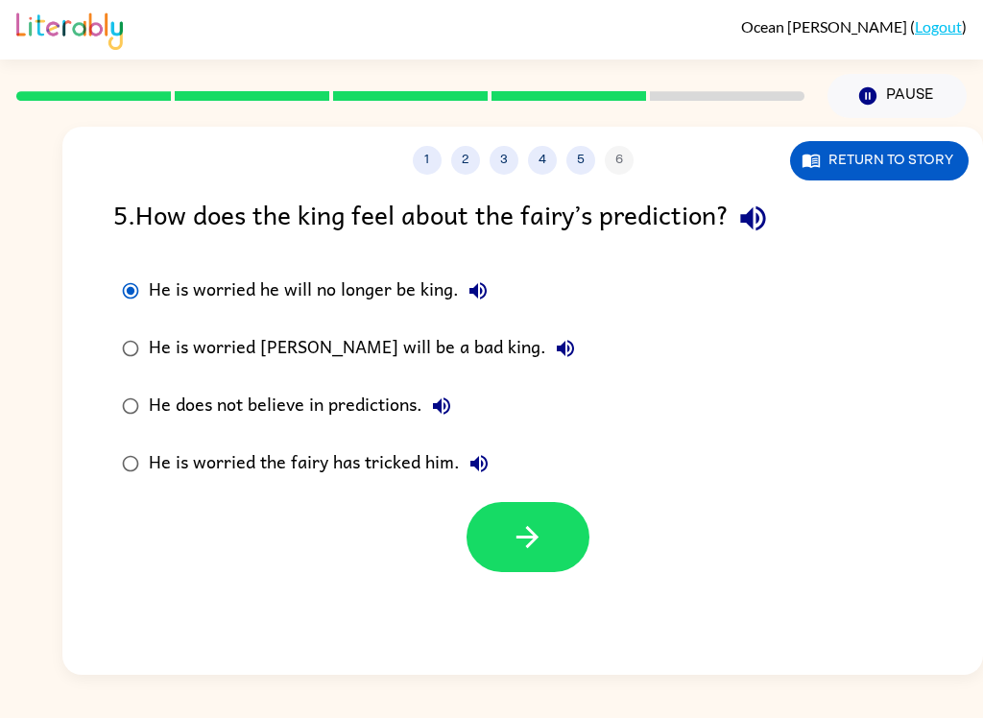
click at [513, 506] on button "button" at bounding box center [528, 537] width 123 height 70
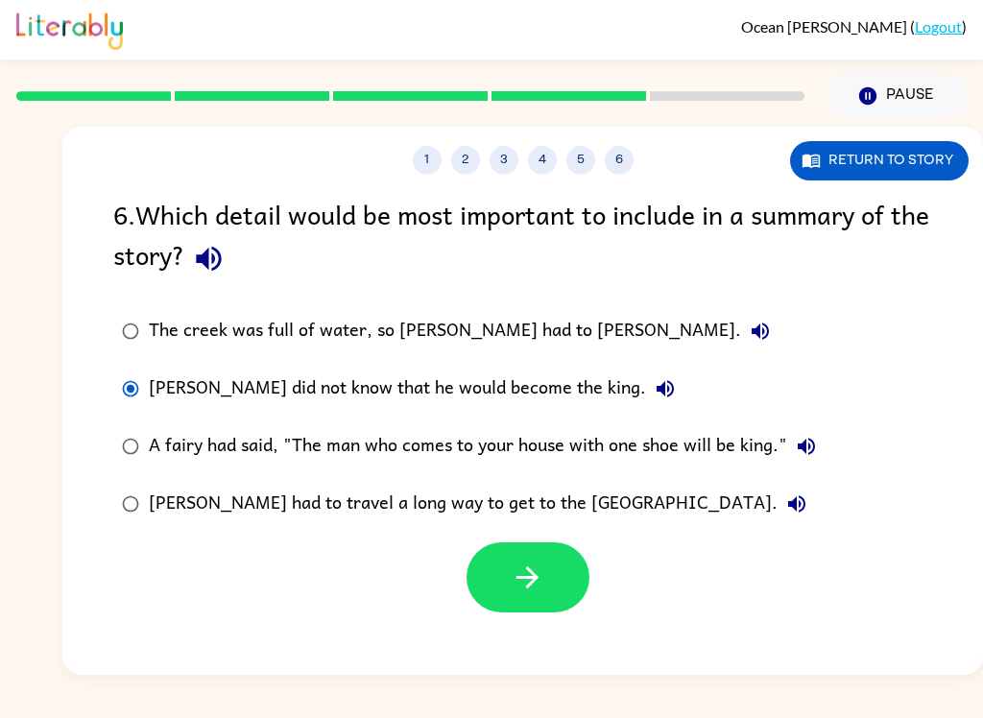
click at [506, 567] on button "button" at bounding box center [528, 578] width 123 height 70
